Goal: Information Seeking & Learning: Learn about a topic

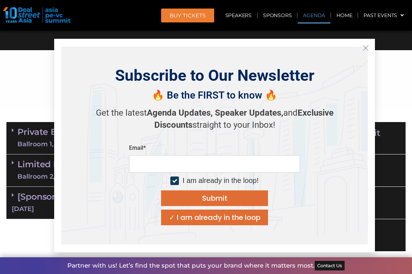
scroll to position [392, 0]
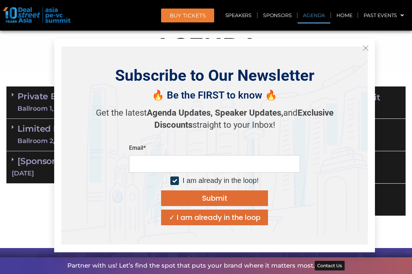
click at [367, 47] on icon "Close" at bounding box center [365, 48] width 6 height 6
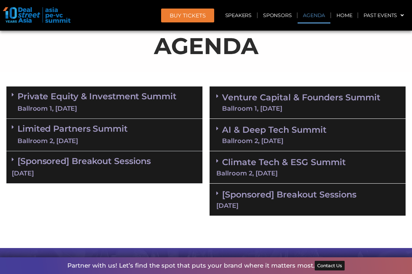
click at [225, 204] on div "[DATE]" at bounding box center [307, 206] width 182 height 6
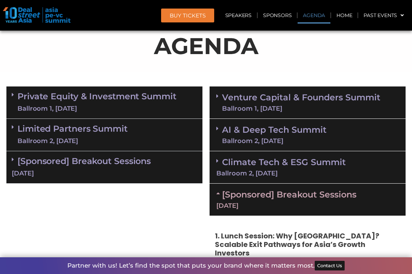
click at [155, 105] on div "Ballroom 1, [DATE]" at bounding box center [96, 108] width 159 height 9
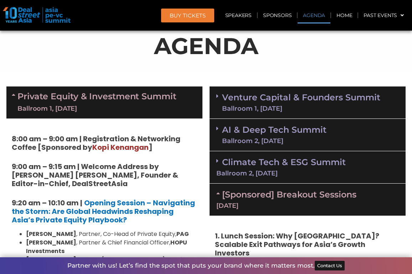
click at [155, 105] on div "Ballroom 1, [DATE]" at bounding box center [96, 108] width 159 height 9
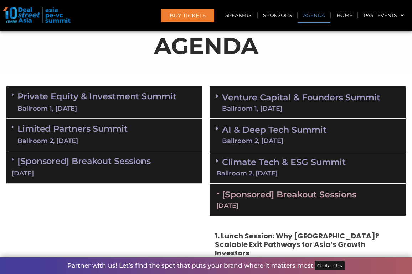
click at [155, 105] on div "Ballroom 1, [DATE]" at bounding box center [96, 108] width 159 height 9
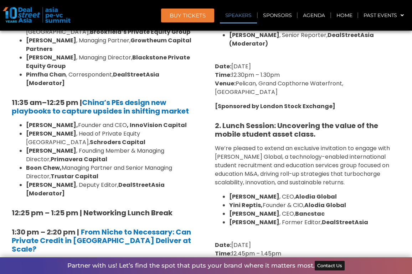
scroll to position [820, 0]
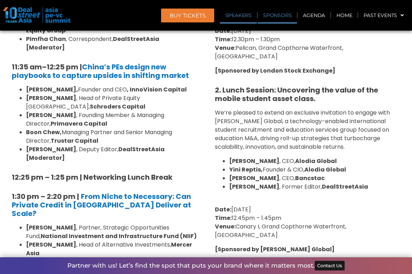
click at [275, 18] on link "Sponsors" at bounding box center [277, 15] width 39 height 16
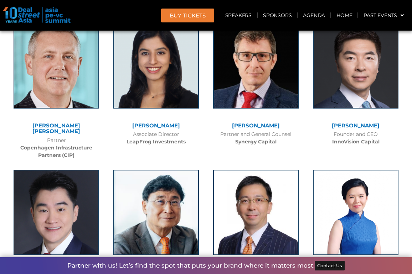
scroll to position [3467, 0]
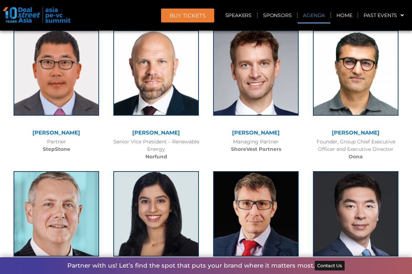
click at [320, 17] on link "Agenda" at bounding box center [314, 15] width 33 height 16
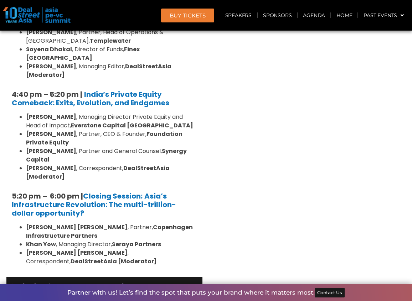
scroll to position [1412, 0]
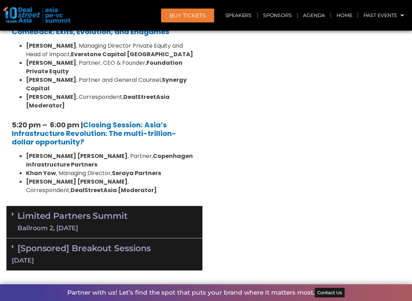
click at [114, 206] on div "Limited Partners [GEOGRAPHIC_DATA] 2, [DATE]" at bounding box center [104, 222] width 196 height 32
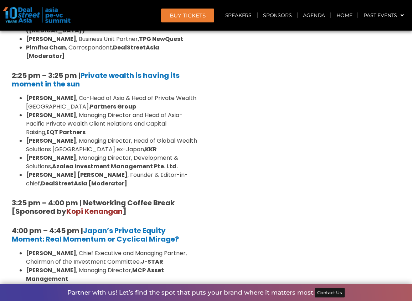
scroll to position [2089, 0]
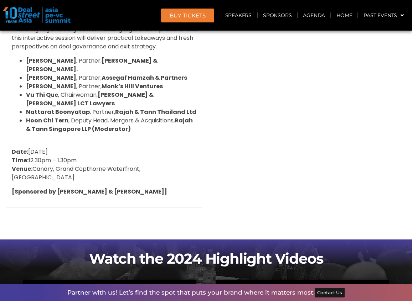
scroll to position [2909, 0]
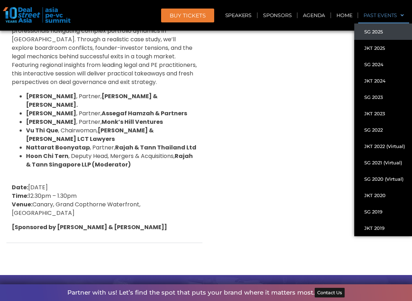
click at [388, 17] on link "Past Events" at bounding box center [383, 15] width 51 height 16
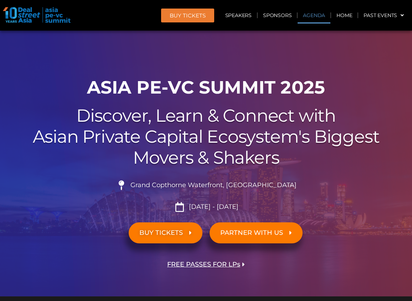
click at [309, 14] on link "Agenda" at bounding box center [314, 15] width 33 height 16
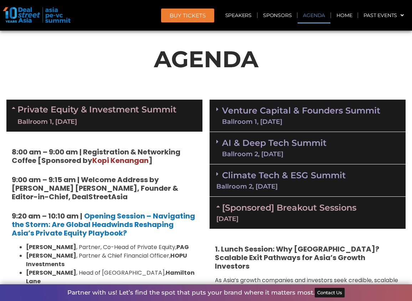
scroll to position [450, 0]
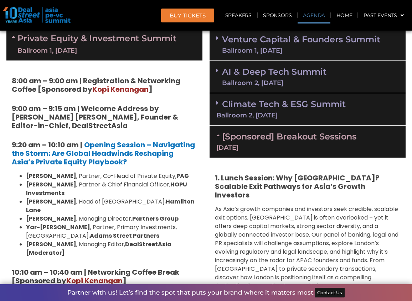
click at [272, 208] on span "As Asia’s growth companies and investors seek credible, scalable exit options, …" at bounding box center [307, 247] width 184 height 85
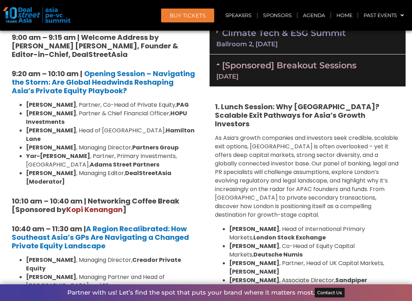
scroll to position [628, 0]
